Goal: Information Seeking & Learning: Learn about a topic

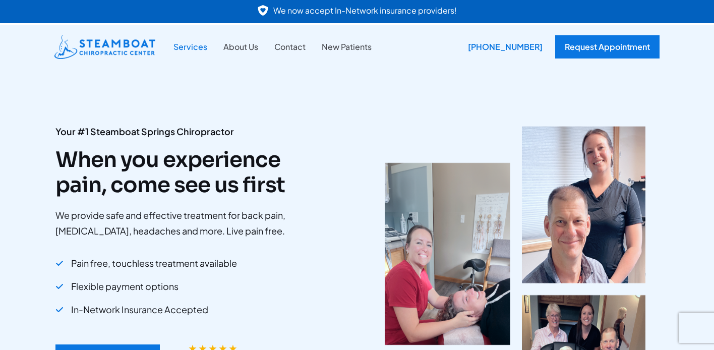
click at [201, 47] on link "Services" at bounding box center [190, 46] width 50 height 13
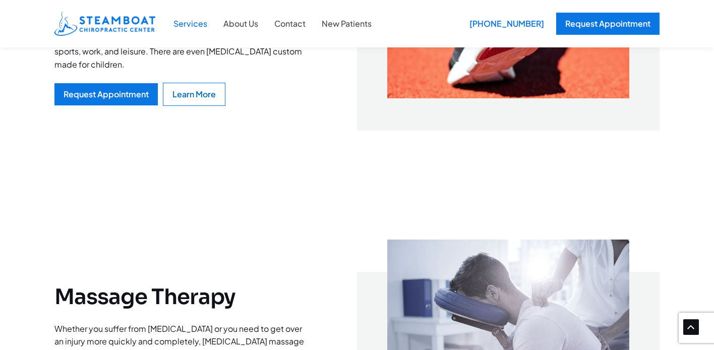
scroll to position [2195, 0]
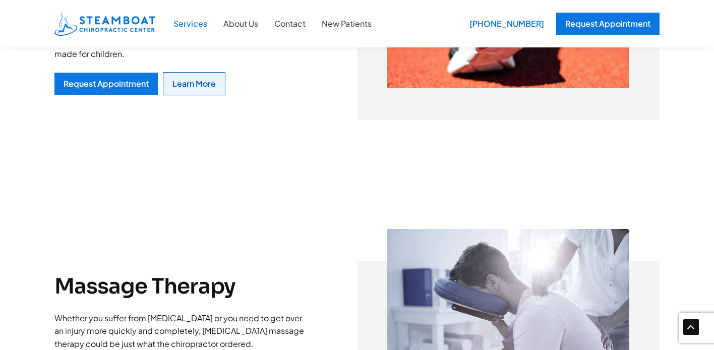
click at [188, 88] on div "Learn More" at bounding box center [193, 84] width 43 height 8
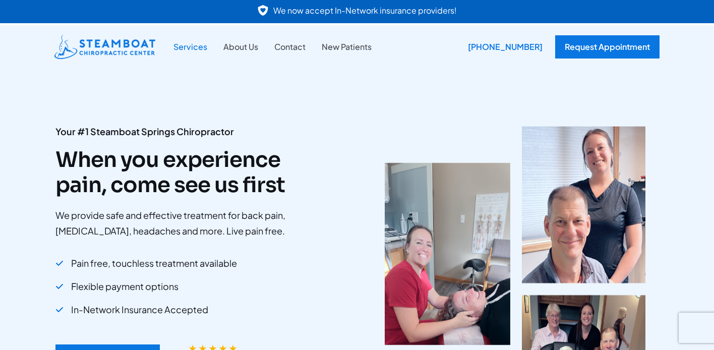
click at [206, 47] on link "Services" at bounding box center [190, 46] width 50 height 13
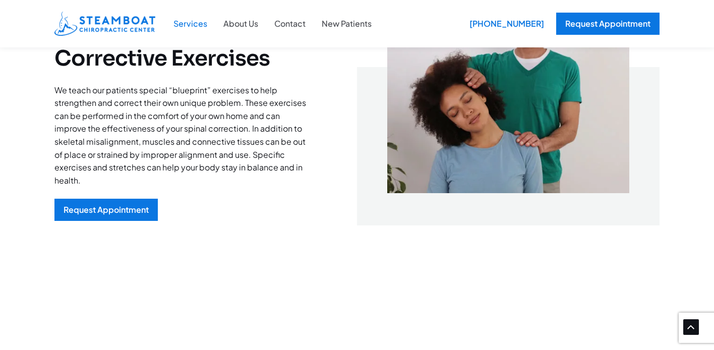
scroll to position [1192, 0]
